Goal: Task Accomplishment & Management: Manage account settings

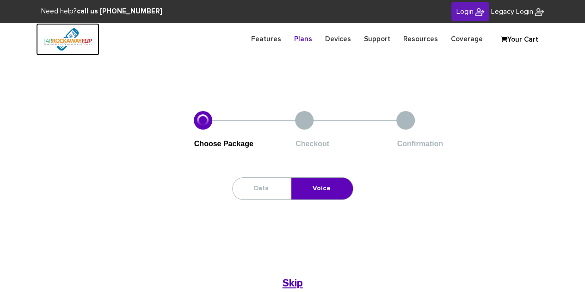
click at [64, 40] on img at bounding box center [67, 39] width 63 height 32
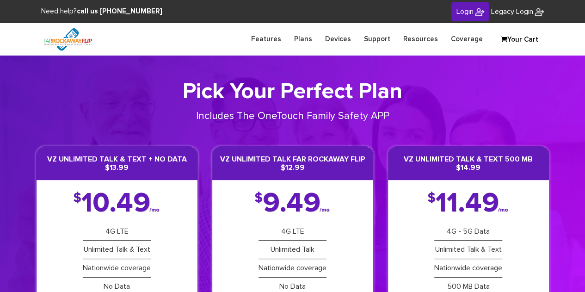
click at [475, 13] on img at bounding box center [479, 11] width 9 height 9
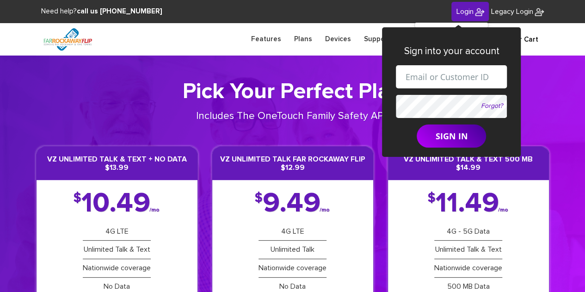
click at [447, 82] on input "text" at bounding box center [451, 76] width 111 height 23
type input "serge.cooks@gmail.com"
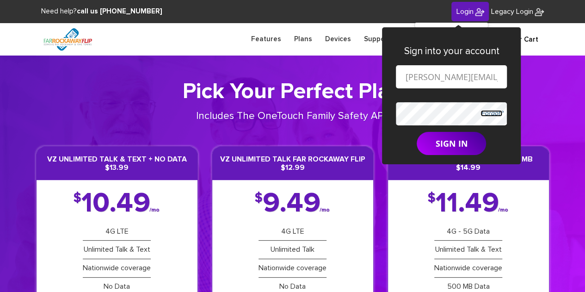
click at [483, 112] on link "Forgot?" at bounding box center [491, 113] width 22 height 6
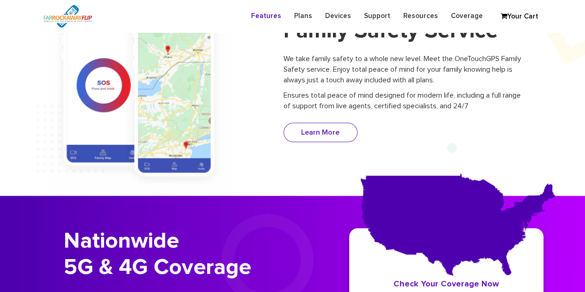
scroll to position [417, 0]
